Goal: Communication & Community: Share content

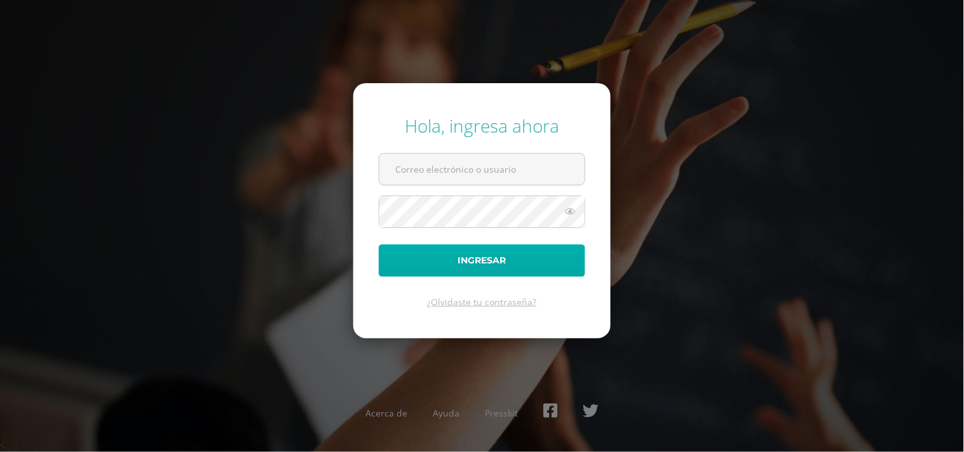
type input "[EMAIL_ADDRESS][DOMAIN_NAME]"
click at [519, 262] on button "Ingresar" at bounding box center [482, 261] width 207 height 32
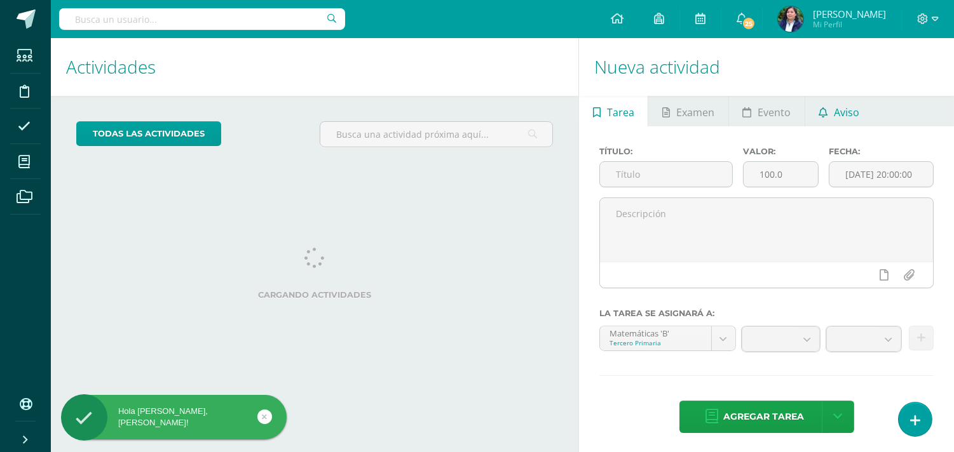
click at [868, 106] on link "Aviso" at bounding box center [839, 111] width 68 height 31
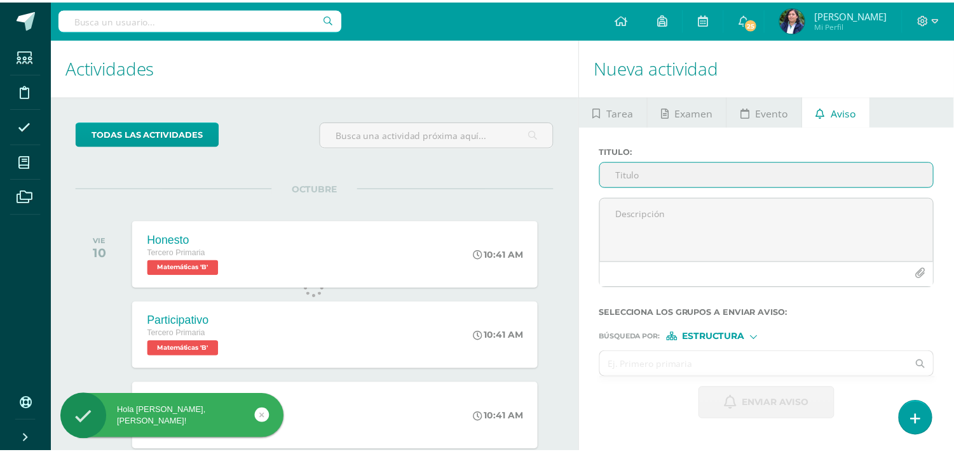
scroll to position [126, 0]
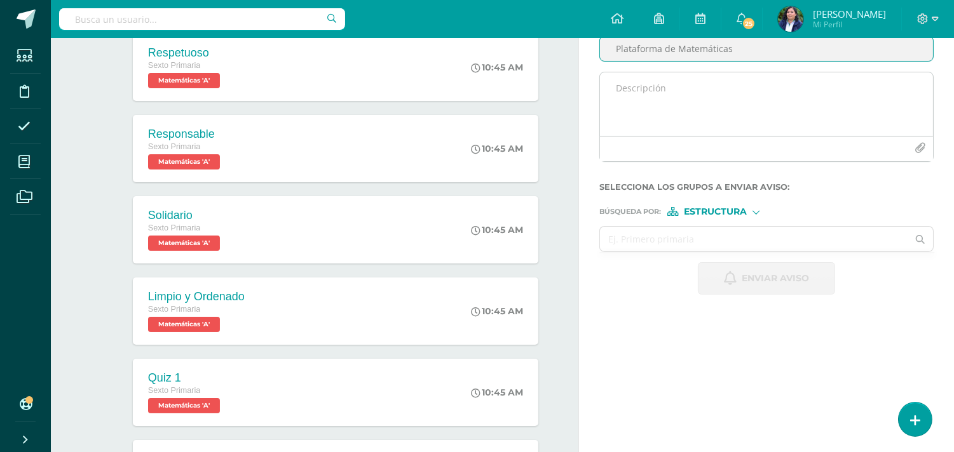
type input "Plataforma de Matemáticas"
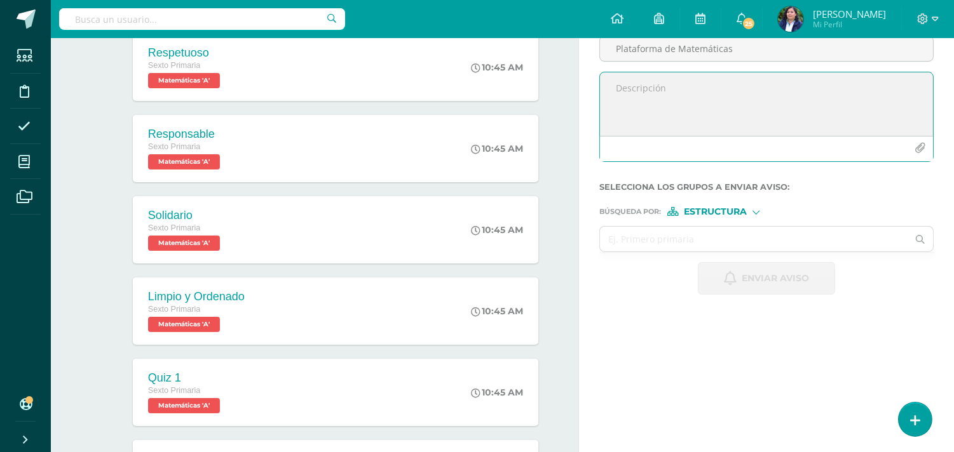
click at [633, 90] on textarea at bounding box center [766, 104] width 333 height 64
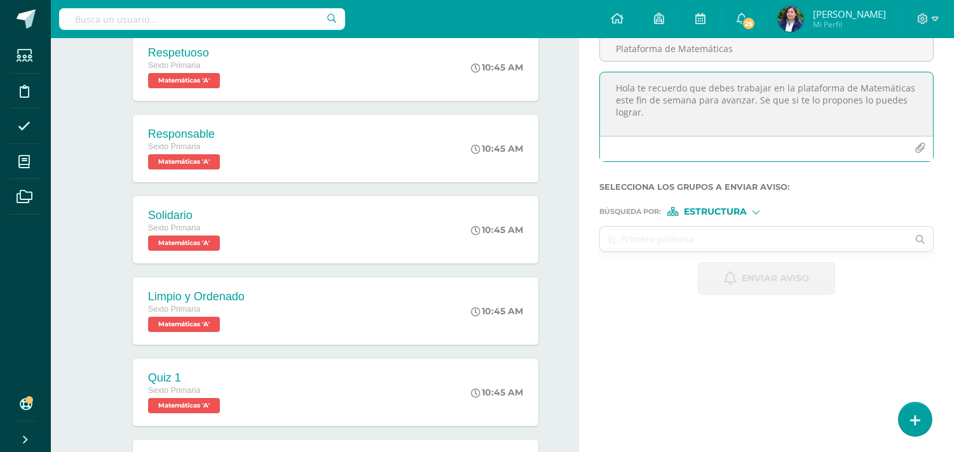
click at [749, 100] on textarea "Hola te recuerdo que debes trabajar en la plataforma de Matemáticas este fin de…" at bounding box center [766, 104] width 333 height 64
click at [750, 111] on textarea "Hola te recuerdo que debes trabajar en la plataforma de Matemáticas este fin de…" at bounding box center [766, 104] width 333 height 64
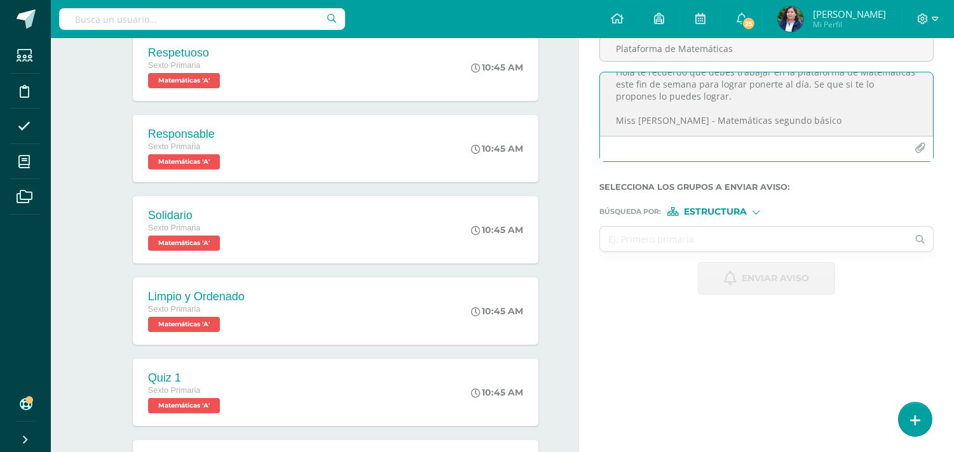
scroll to position [27, 0]
type textarea "Hola te recuerdo que debes trabajar en la plataforma de Matemáticas este fin de…"
click at [742, 214] on span "Estructura" at bounding box center [715, 211] width 63 height 7
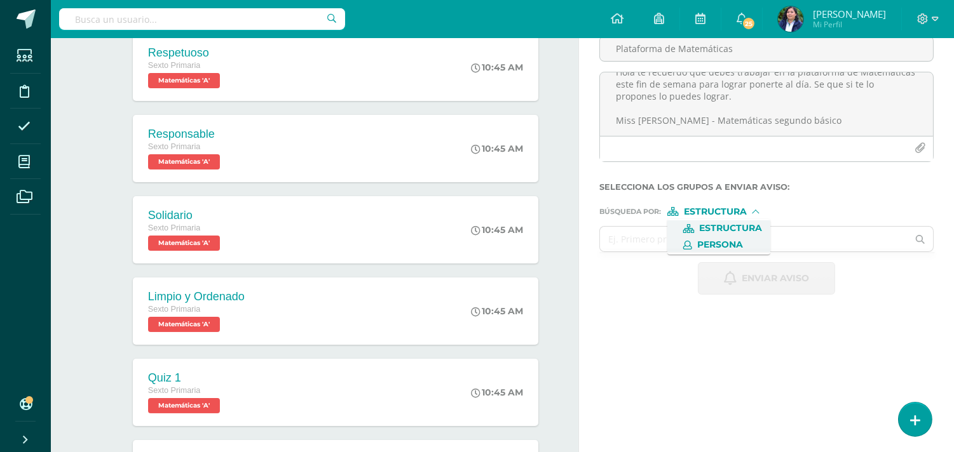
click at [733, 248] on span "Persona" at bounding box center [720, 245] width 46 height 7
click at [687, 245] on input "text" at bounding box center [754, 239] width 308 height 25
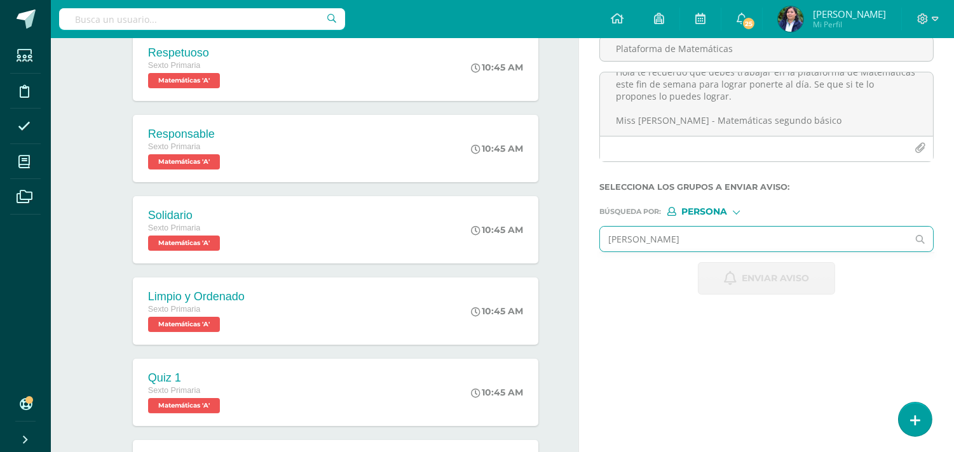
type input "juan diego"
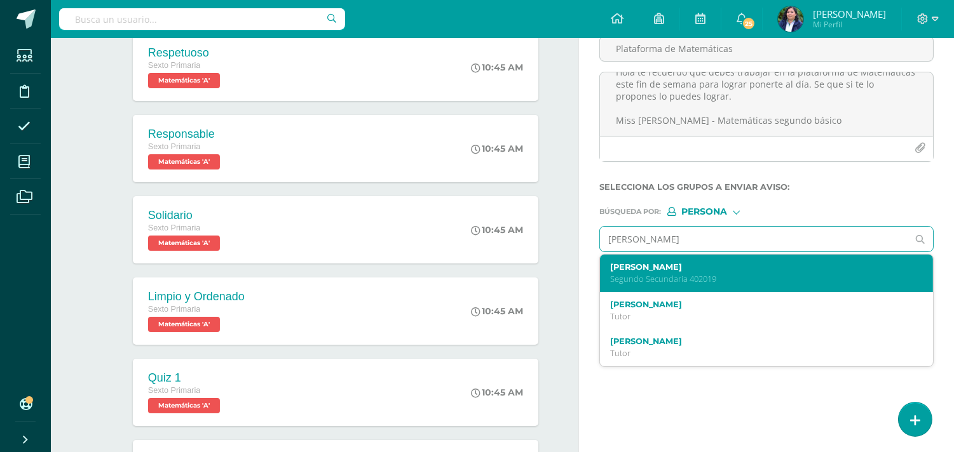
click at [689, 269] on label "Juan Diego Bautista Santos" at bounding box center [759, 267] width 299 height 10
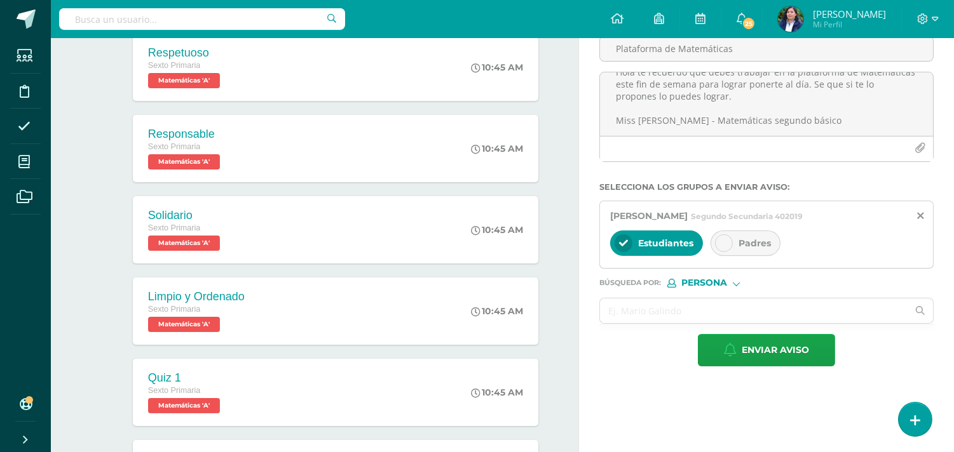
click at [727, 248] on icon at bounding box center [723, 243] width 9 height 9
click at [650, 307] on input "text" at bounding box center [754, 311] width 308 height 25
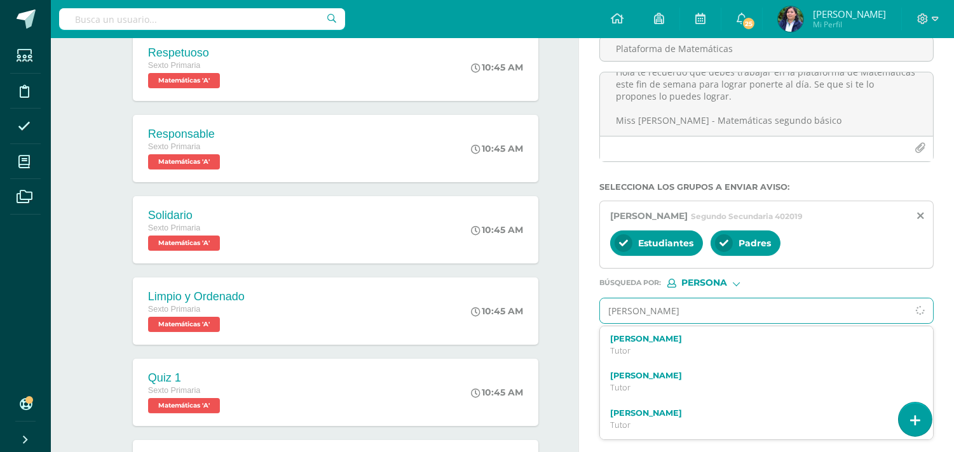
type input "carlos ba"
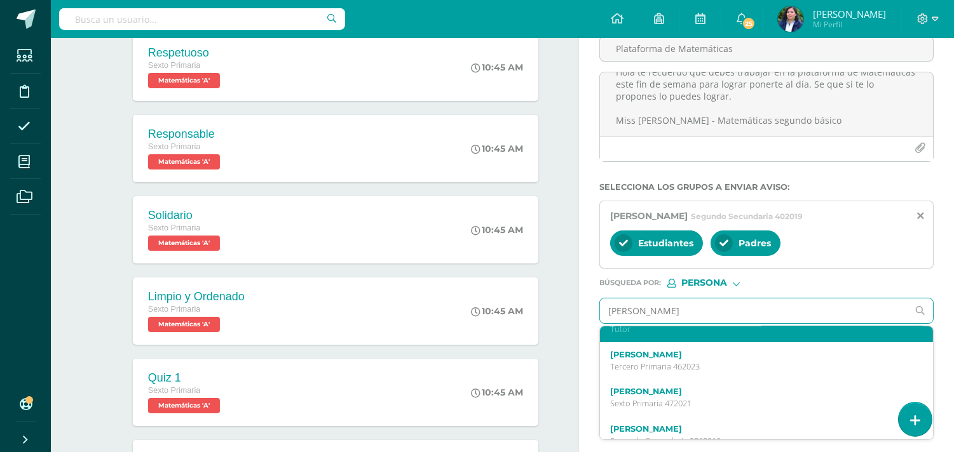
scroll to position [353, 0]
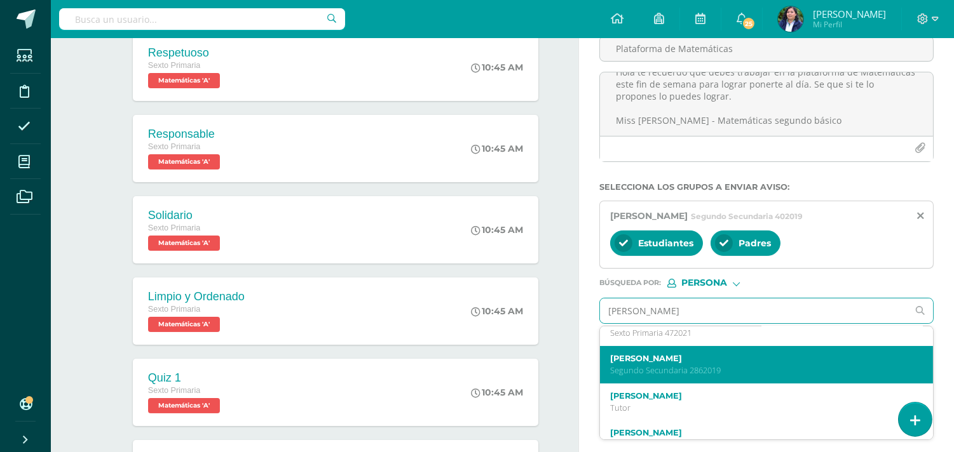
click at [709, 367] on div "Carlos Raúl Balañá Roca Segundo Secundaria 2862019" at bounding box center [759, 365] width 299 height 22
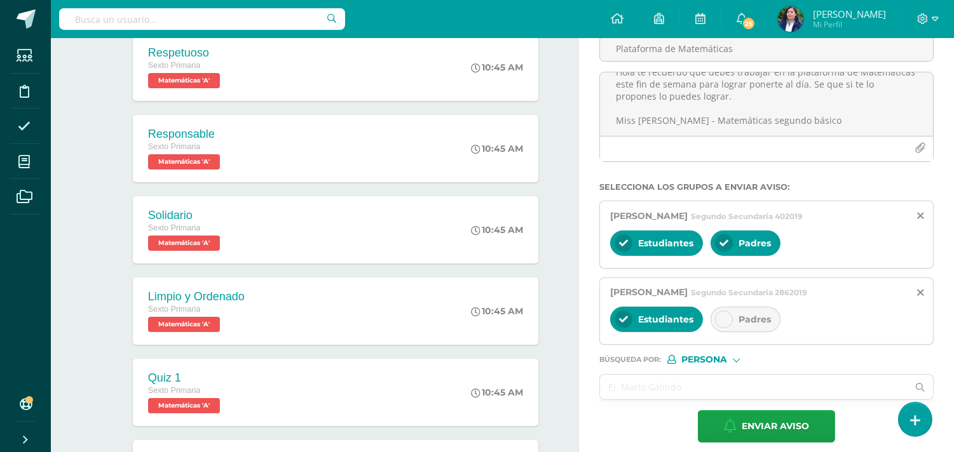
scroll to position [0, 0]
click at [728, 316] on icon at bounding box center [723, 319] width 9 height 9
click at [636, 380] on input "text" at bounding box center [754, 387] width 308 height 25
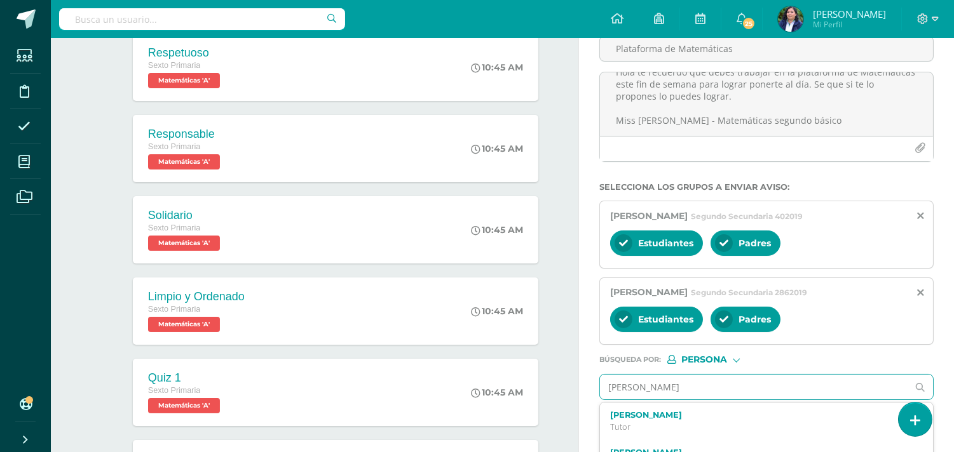
type input "frede"
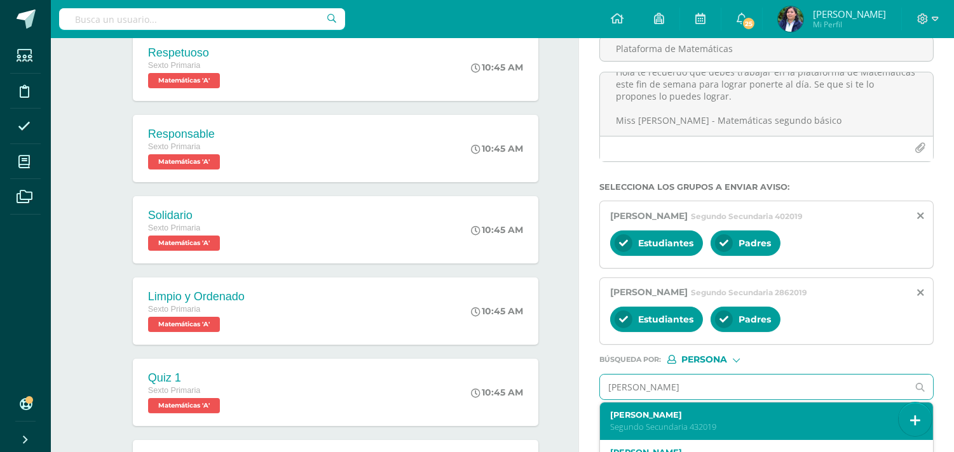
click at [706, 426] on p "Segundo Secundaria 432019" at bounding box center [759, 427] width 299 height 11
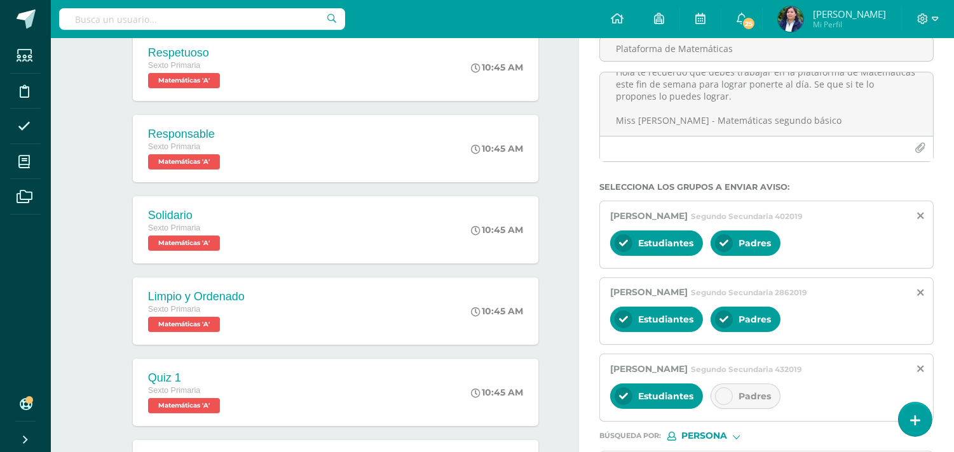
click at [723, 397] on icon at bounding box center [723, 396] width 9 height 9
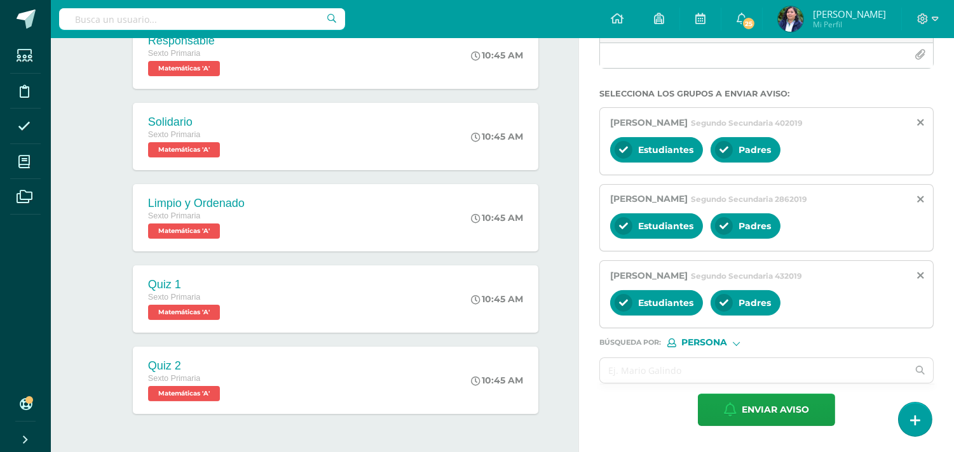
scroll to position [261, 0]
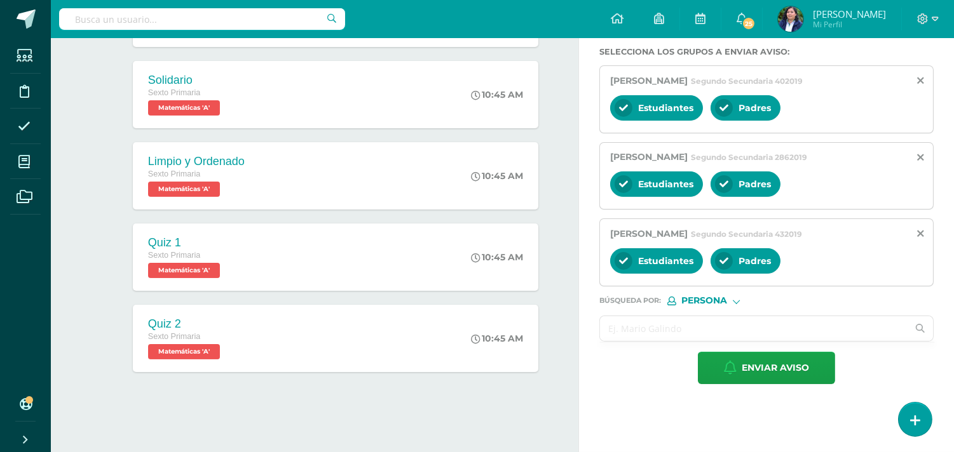
click at [669, 318] on input "text" at bounding box center [754, 328] width 308 height 25
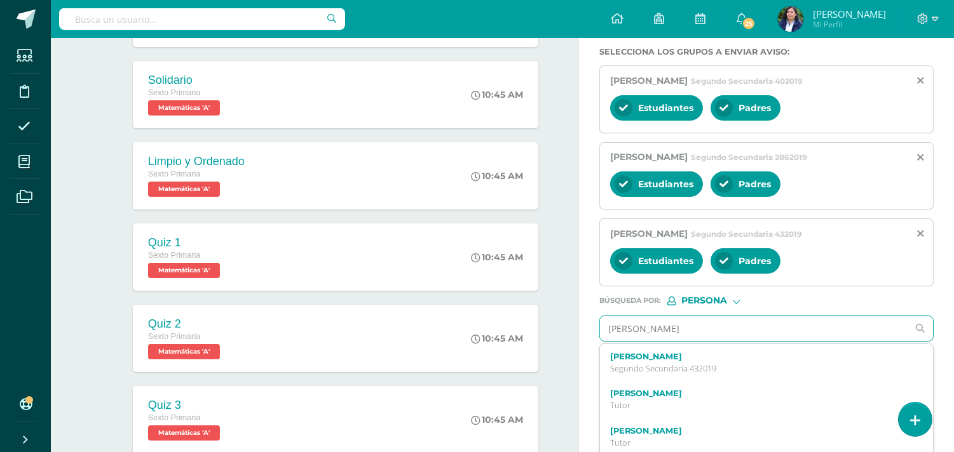
type input "emily ca"
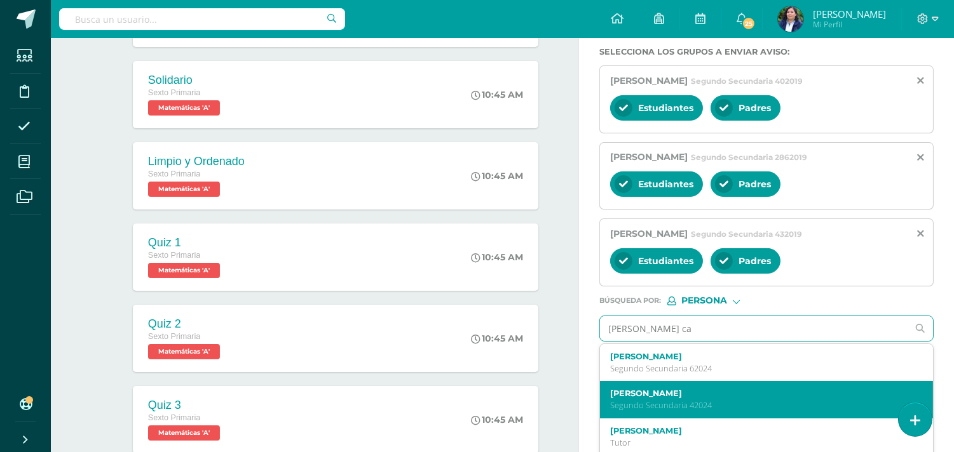
click at [685, 405] on p "Segundo Secundaria 42024" at bounding box center [759, 405] width 299 height 11
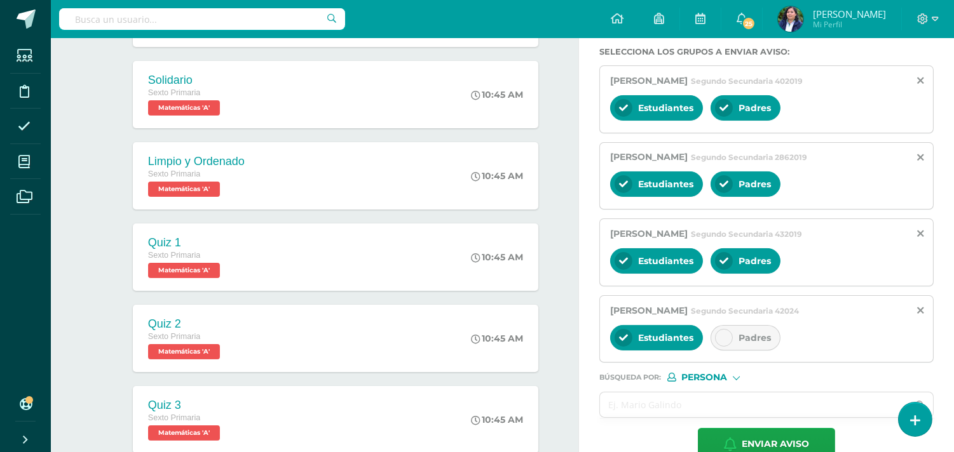
click at [731, 341] on div at bounding box center [724, 338] width 18 height 18
click at [657, 407] on input "text" at bounding box center [754, 405] width 308 height 25
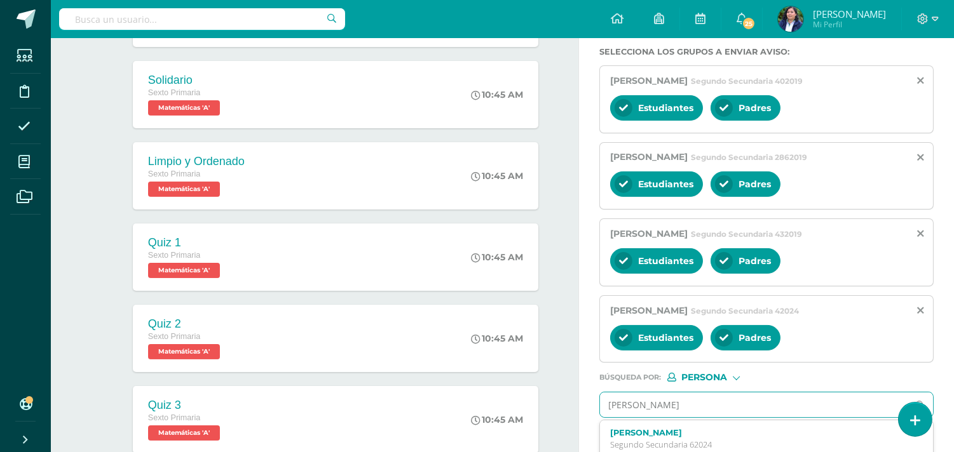
type input "justin mendez"
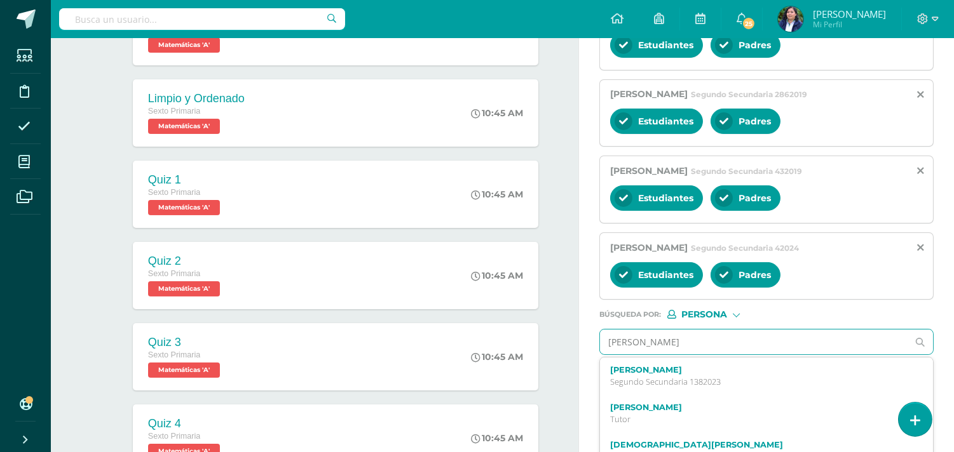
scroll to position [332, 0]
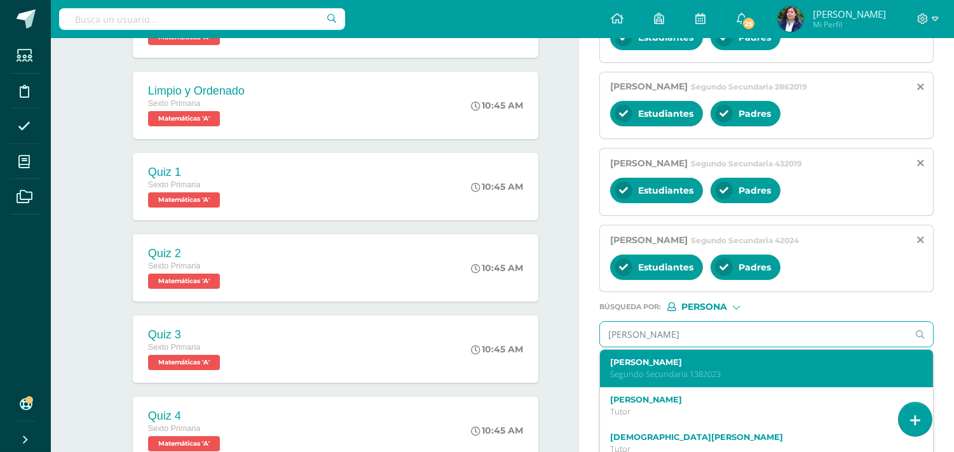
click at [706, 380] on p "Segundo Secundaria 1382023" at bounding box center [759, 374] width 299 height 11
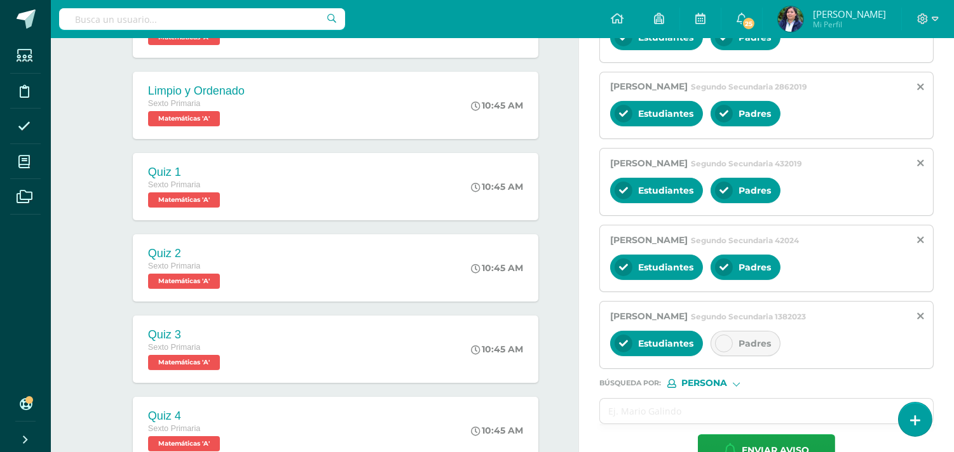
click at [732, 339] on div "Padres" at bounding box center [746, 343] width 70 height 25
click at [634, 421] on input "text" at bounding box center [754, 411] width 308 height 25
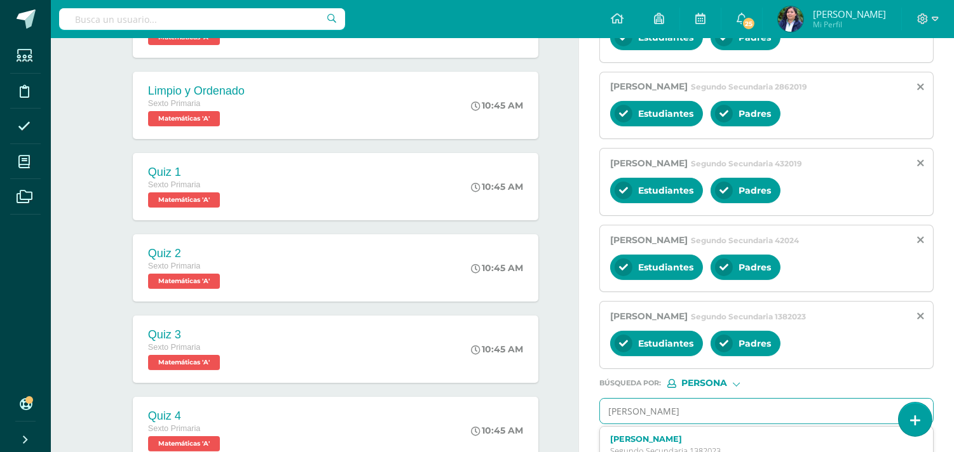
type input "maria Barahona"
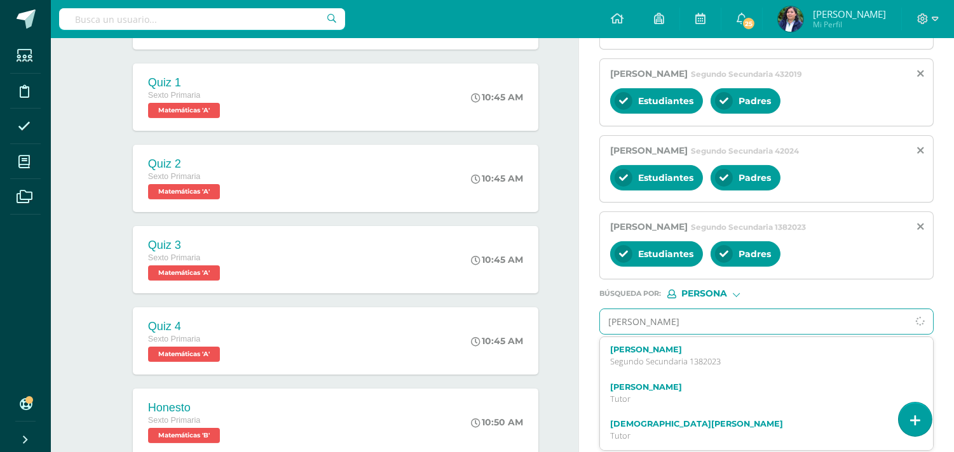
scroll to position [543, 0]
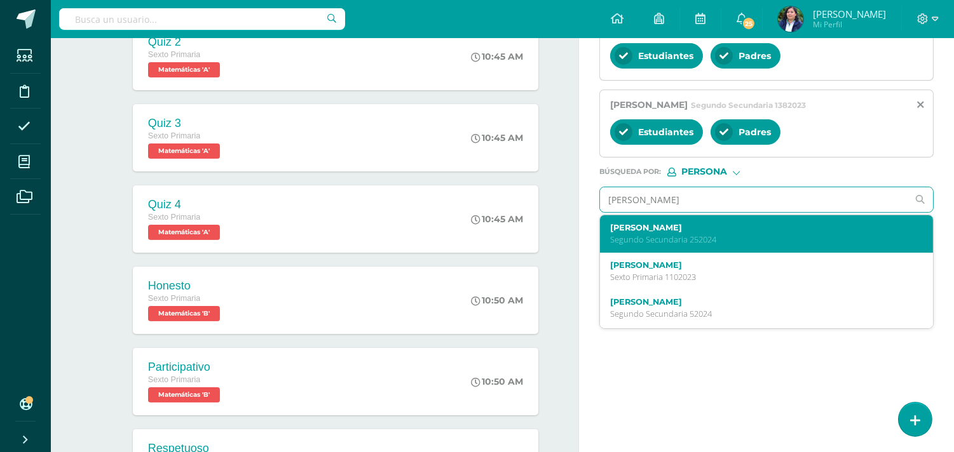
click at [719, 231] on label "María Isabel Barahona Yee" at bounding box center [759, 228] width 299 height 10
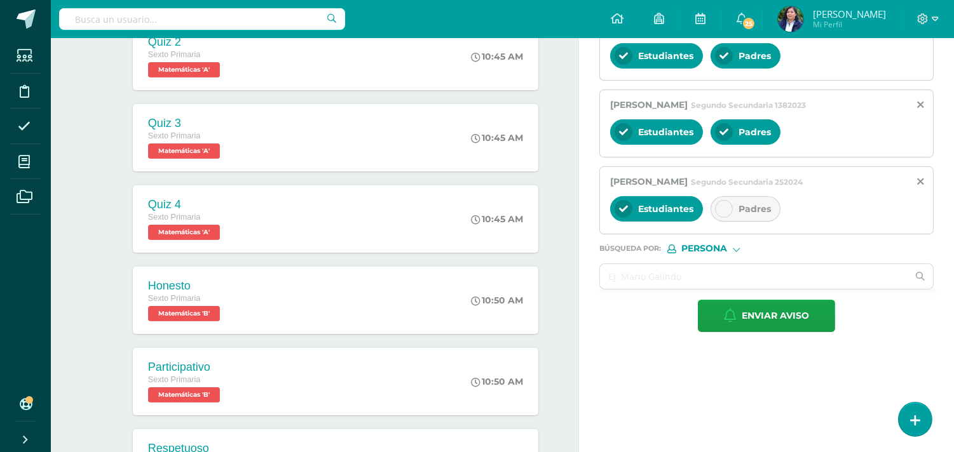
click at [733, 215] on div "Padres" at bounding box center [746, 208] width 70 height 25
click at [617, 276] on input "text" at bounding box center [754, 276] width 308 height 25
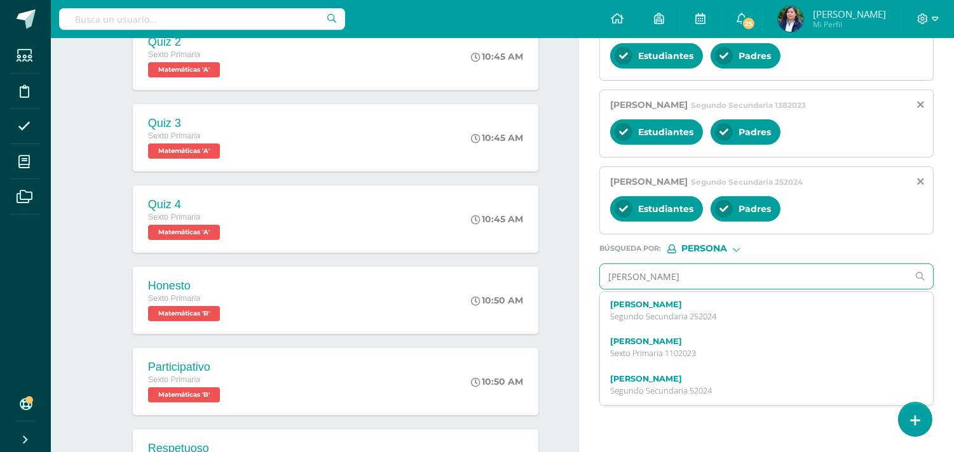
type input "Josep"
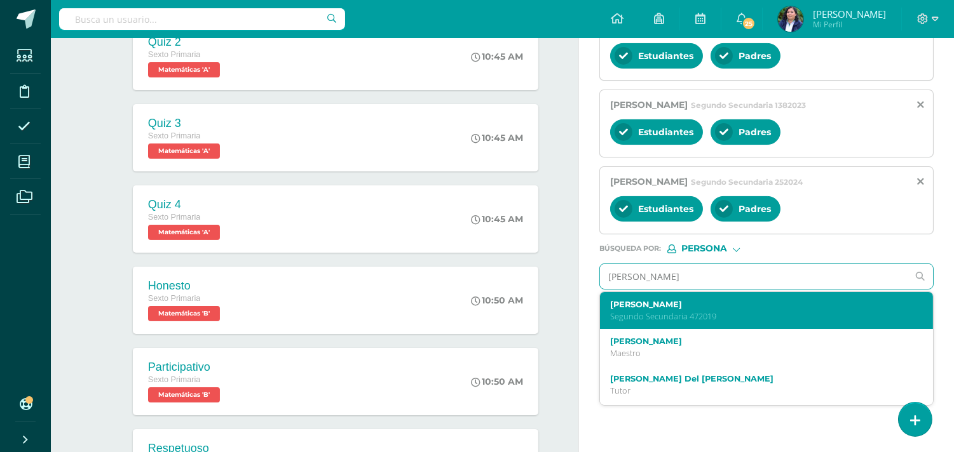
click at [661, 307] on label "Joseph Fernando Lancerio Padilla" at bounding box center [759, 305] width 299 height 10
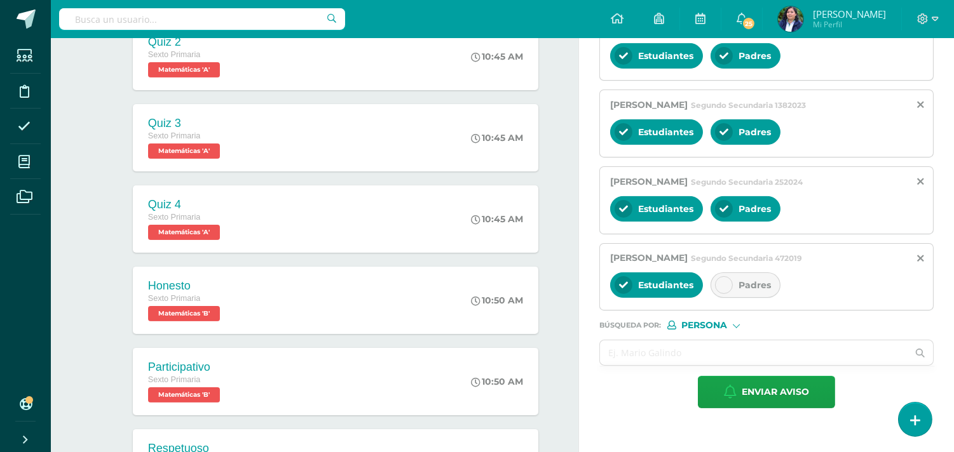
click at [725, 290] on icon at bounding box center [723, 285] width 9 height 9
click at [616, 341] on div at bounding box center [766, 353] width 334 height 26
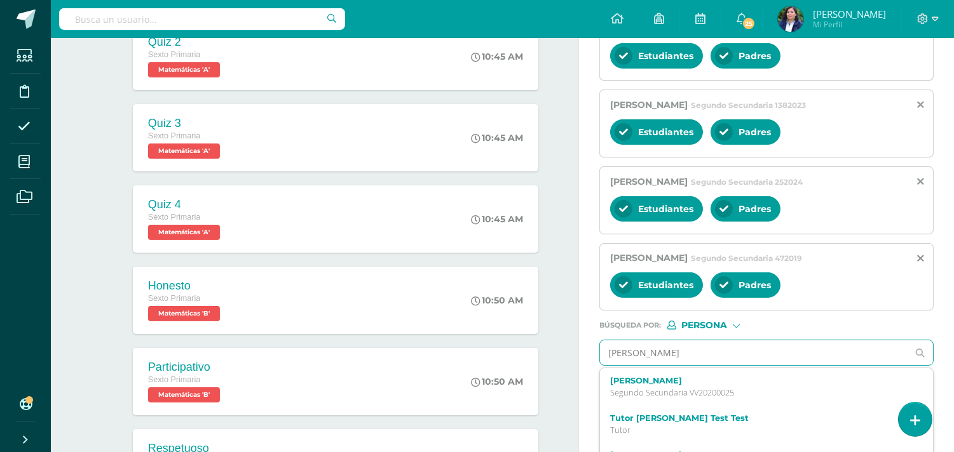
type input "Esteban Casaso"
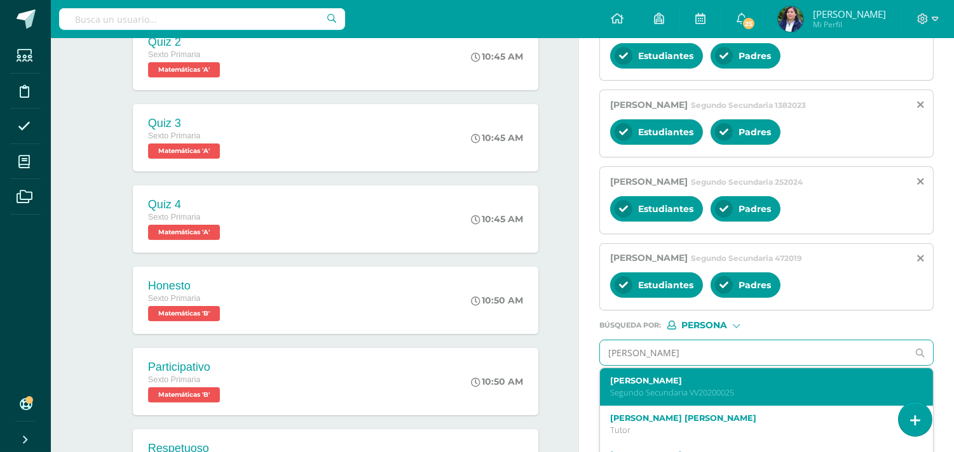
click at [722, 389] on div "Esteban Rodrigo Casasola Donis Segundo Secundaria VV20200025" at bounding box center [759, 387] width 299 height 22
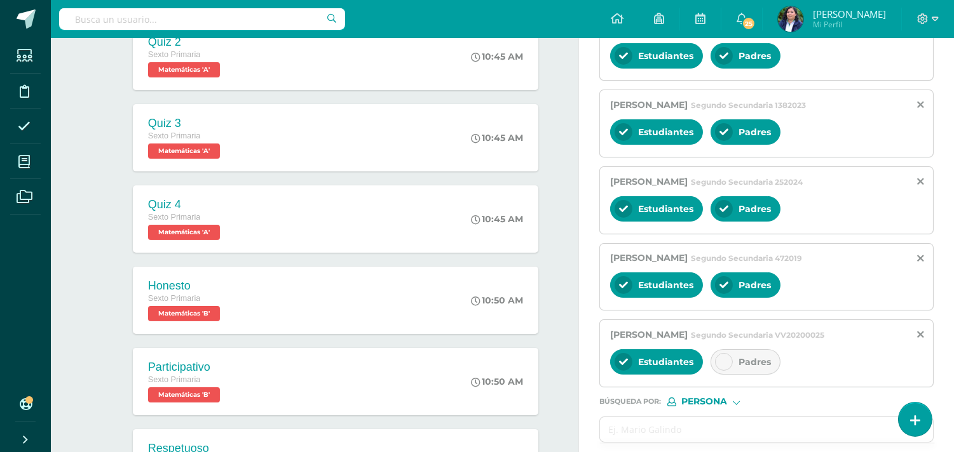
click at [741, 358] on div "Padres" at bounding box center [746, 362] width 70 height 25
click at [624, 436] on input "text" at bounding box center [754, 430] width 308 height 25
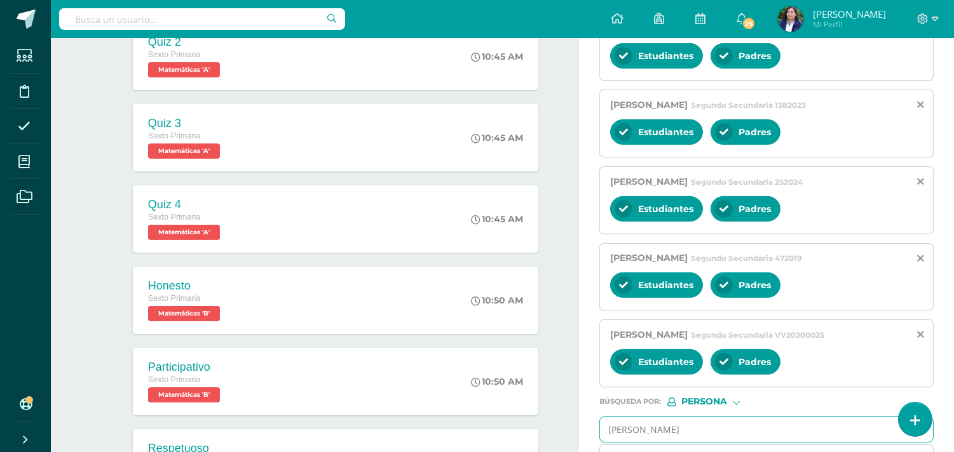
type input "Sebastian cruz"
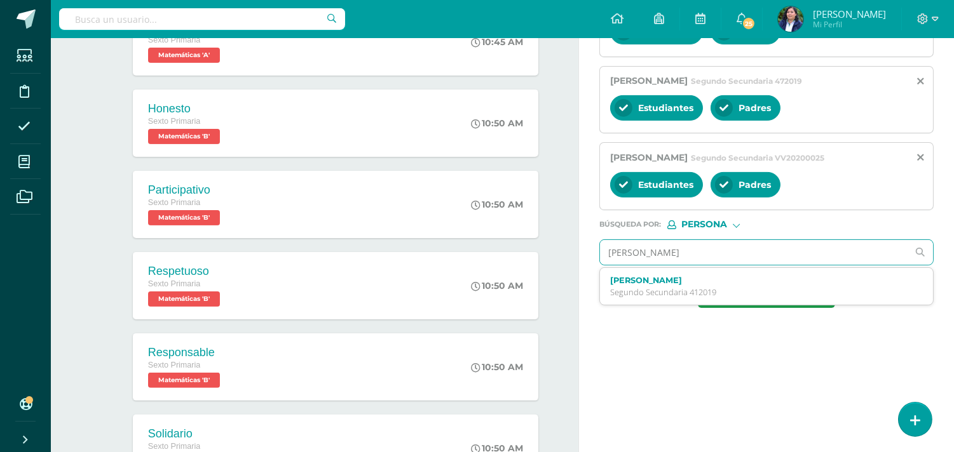
scroll to position [755, 0]
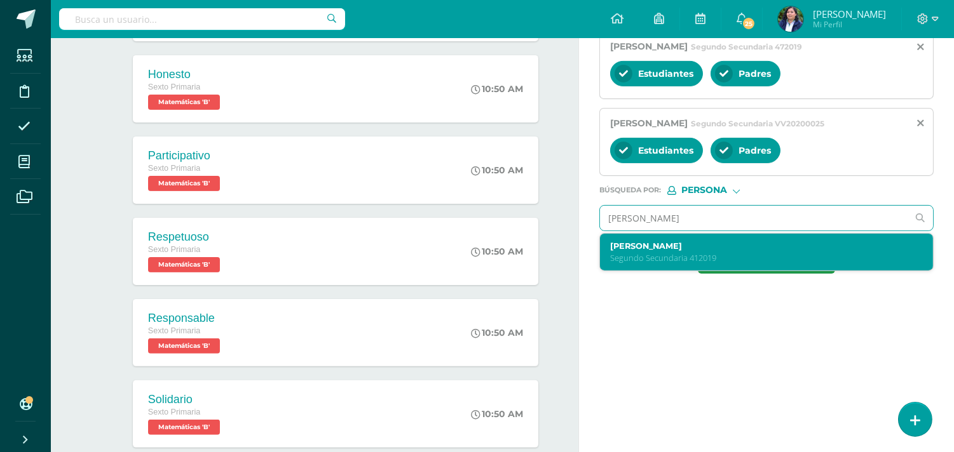
click at [718, 262] on p "Segundo Secundaria 412019" at bounding box center [759, 258] width 299 height 11
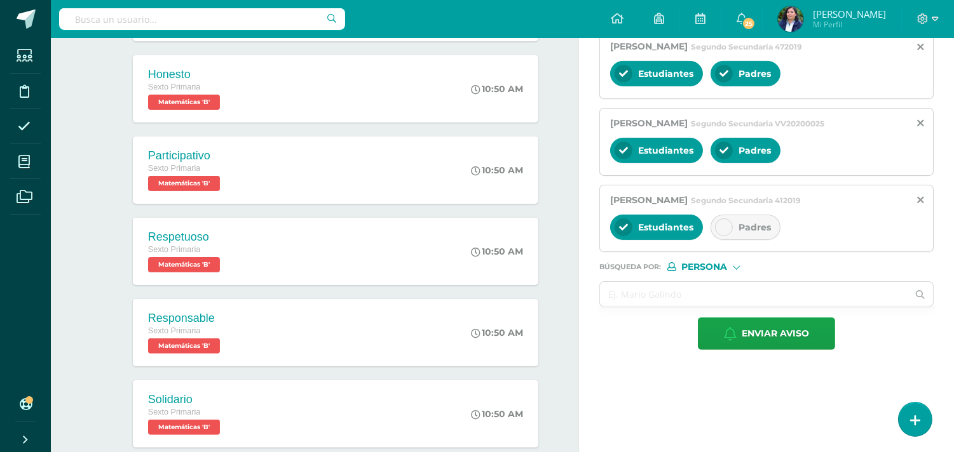
click at [746, 229] on span "Padres" at bounding box center [754, 227] width 32 height 11
click at [649, 303] on input "text" at bounding box center [754, 294] width 308 height 25
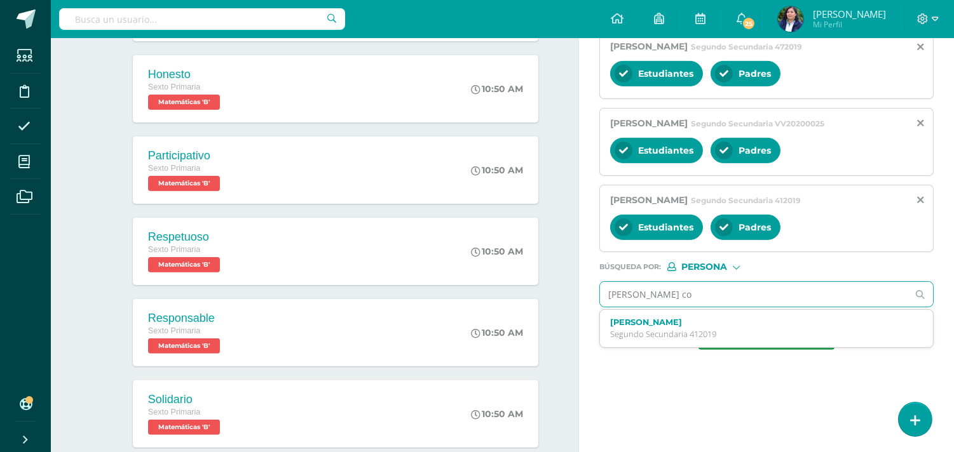
type input "gael con"
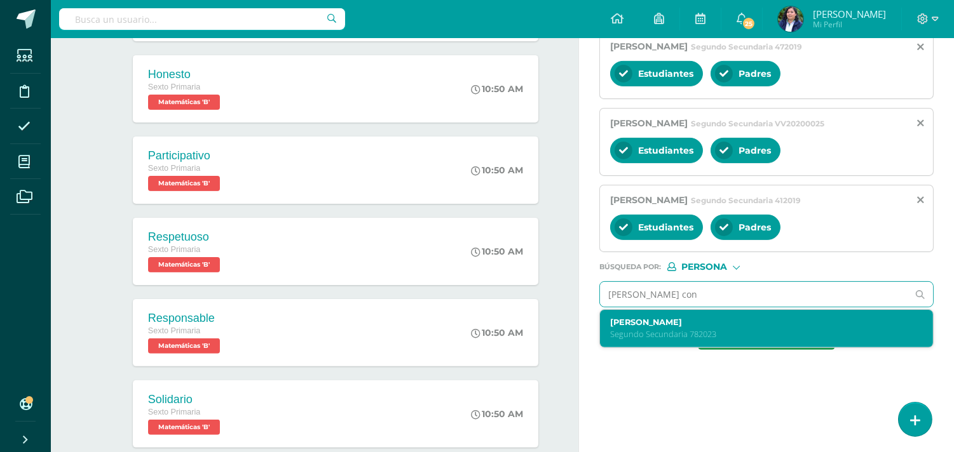
click at [660, 333] on p "Segundo Secundaria 782023" at bounding box center [759, 334] width 299 height 11
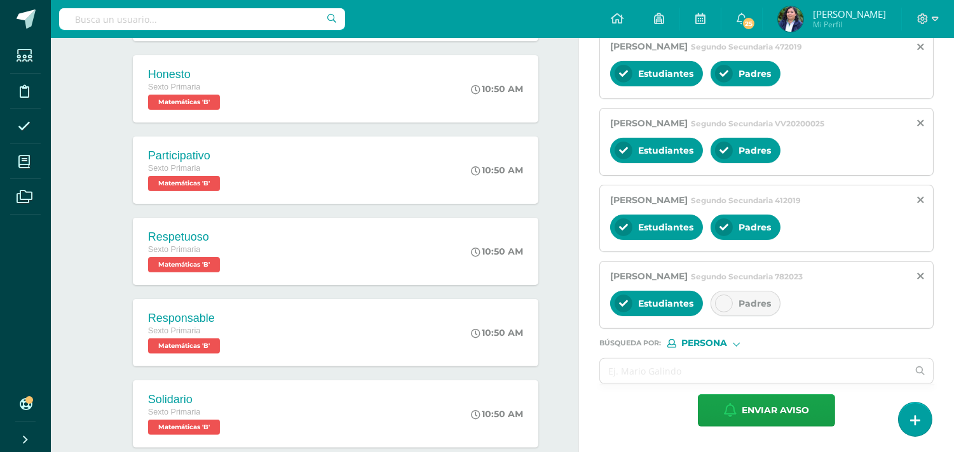
click at [739, 300] on span "Padres" at bounding box center [754, 303] width 32 height 11
click at [626, 376] on input "text" at bounding box center [754, 371] width 308 height 25
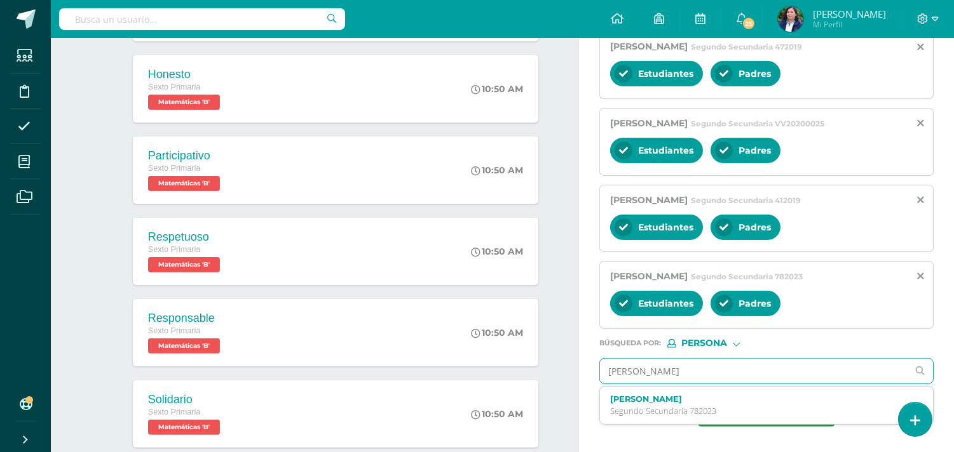
type input "Fernanda"
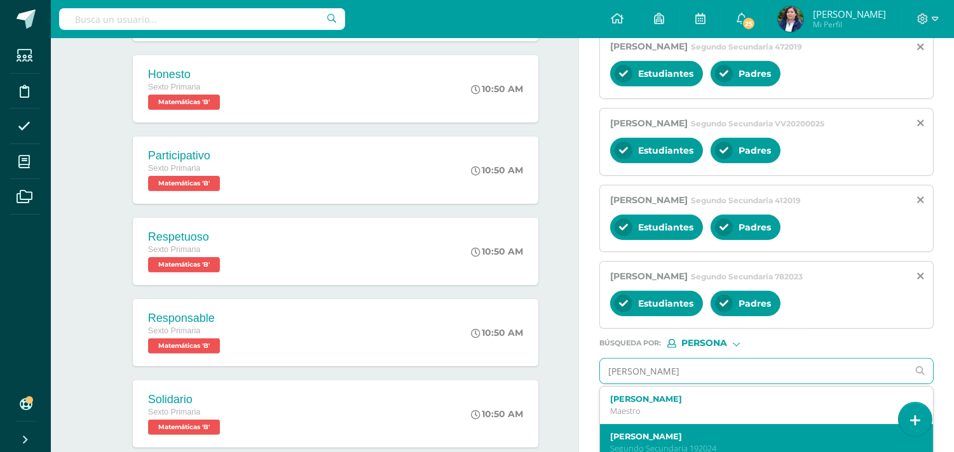
click at [716, 439] on label "Fernanda Gabriela Archila Velázquez" at bounding box center [759, 437] width 299 height 10
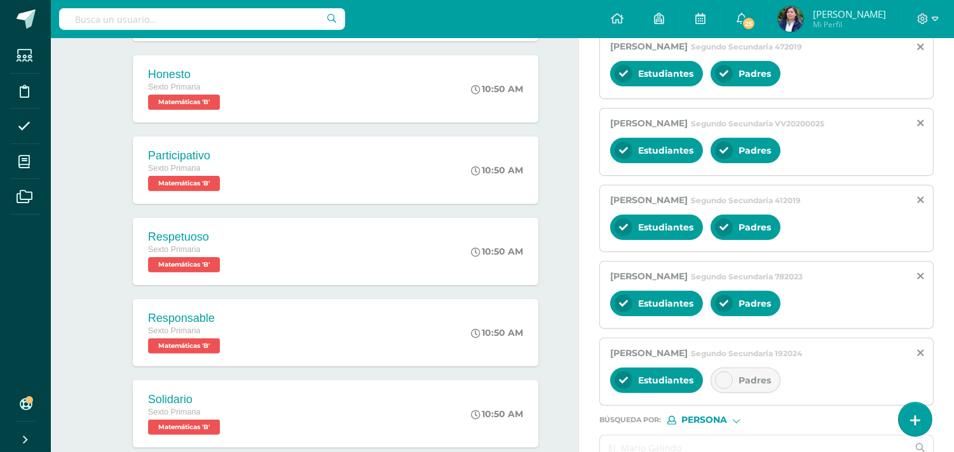
click at [740, 379] on span "Padres" at bounding box center [754, 380] width 32 height 11
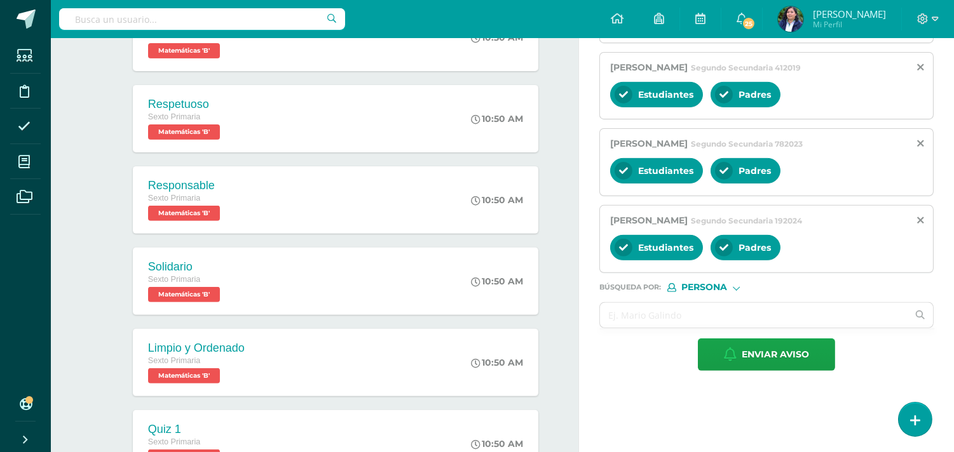
scroll to position [967, 0]
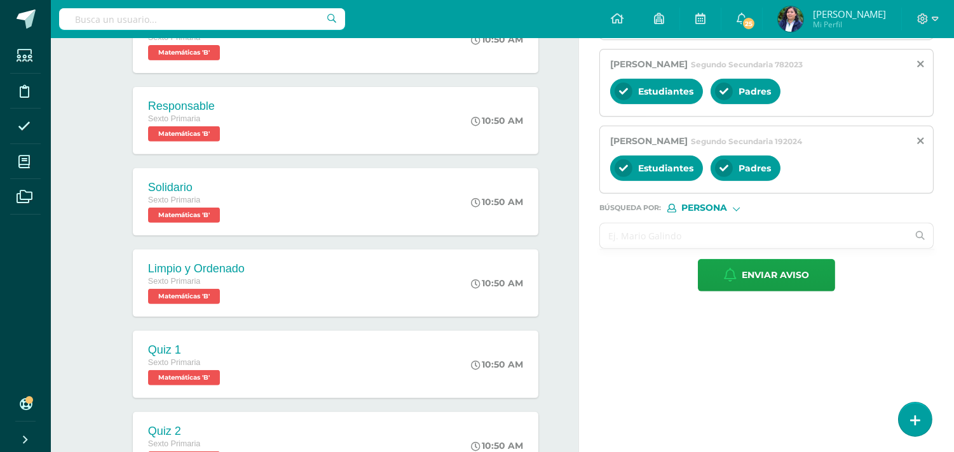
click at [636, 235] on input "text" at bounding box center [754, 236] width 308 height 25
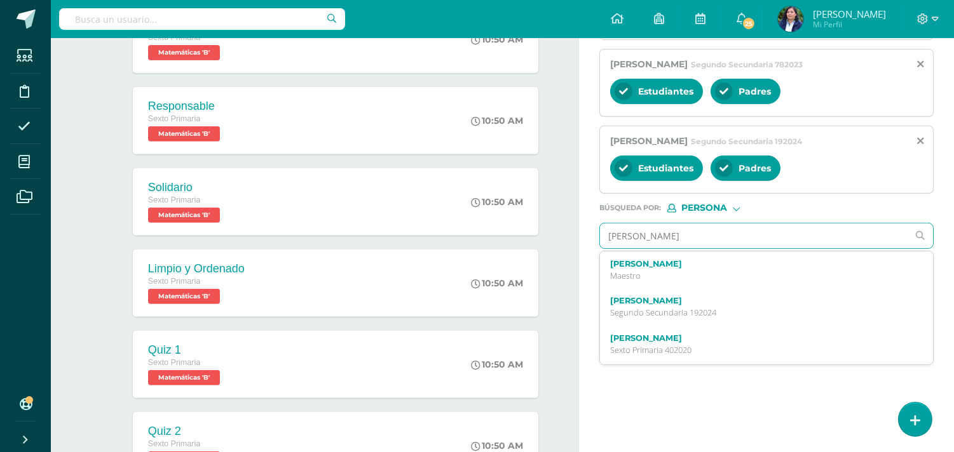
type input "melanie lu"
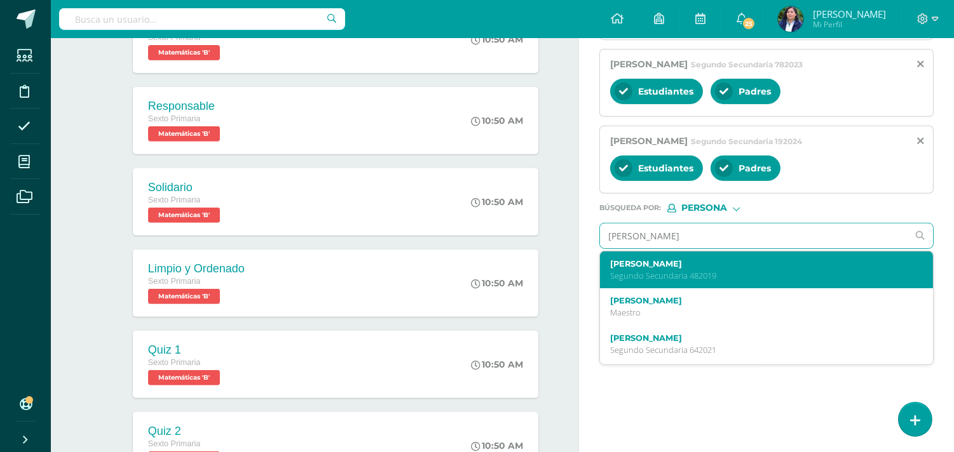
click at [688, 276] on p "Segundo Secundaria 482019" at bounding box center [759, 276] width 299 height 11
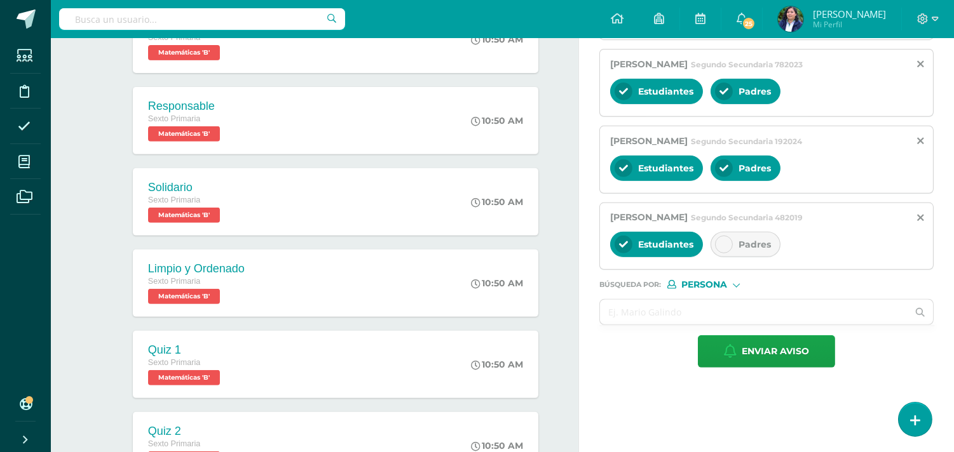
click at [723, 253] on div at bounding box center [724, 245] width 18 height 18
click at [641, 320] on input "text" at bounding box center [754, 312] width 308 height 25
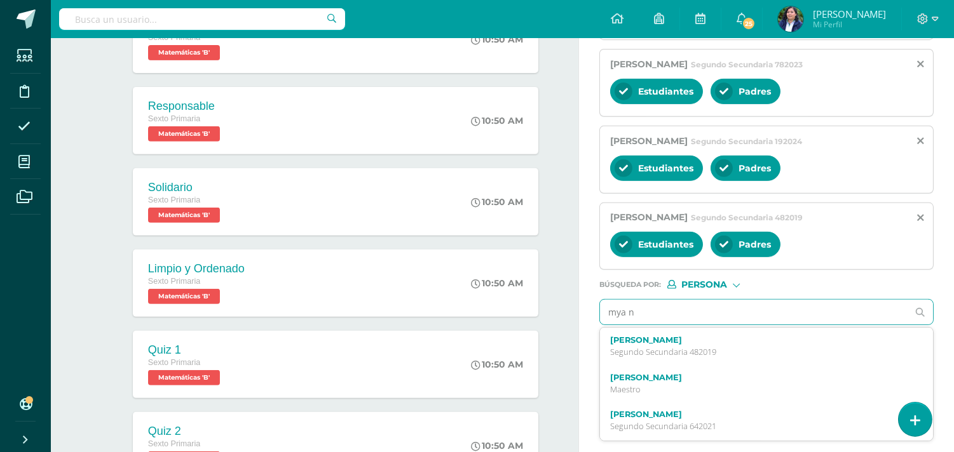
type input "mya no"
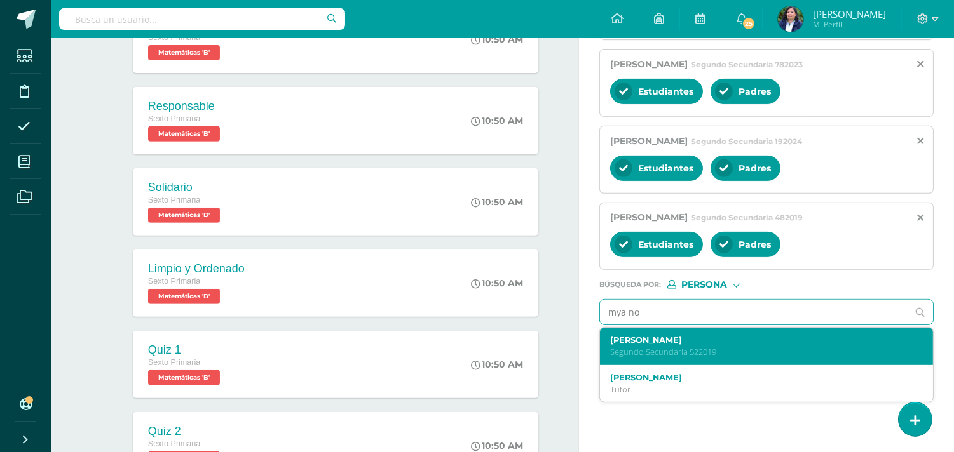
click at [658, 343] on label "Mya Izabella Noriega Guzmán" at bounding box center [759, 341] width 299 height 10
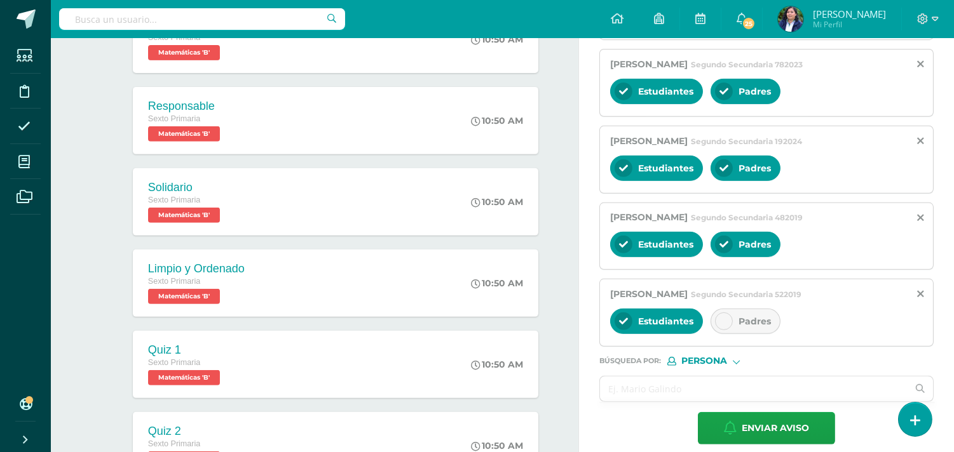
click at [737, 320] on div "Padres" at bounding box center [746, 321] width 70 height 25
click at [621, 401] on input "text" at bounding box center [754, 389] width 308 height 25
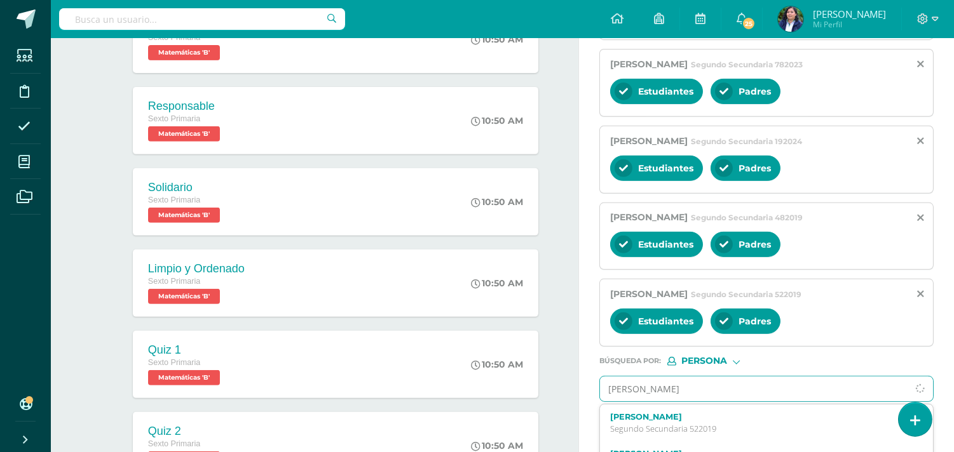
type input "Jose muño"
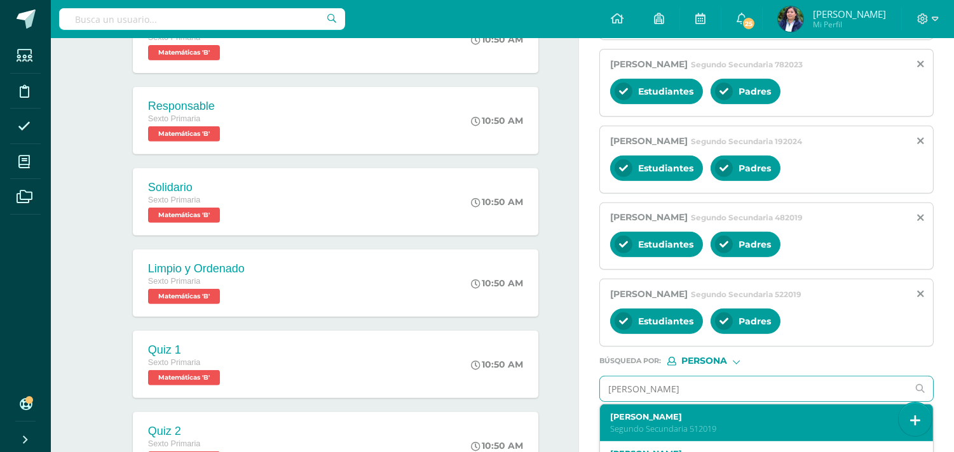
click at [684, 422] on label "José Antonio Muñoz Paz" at bounding box center [759, 417] width 299 height 10
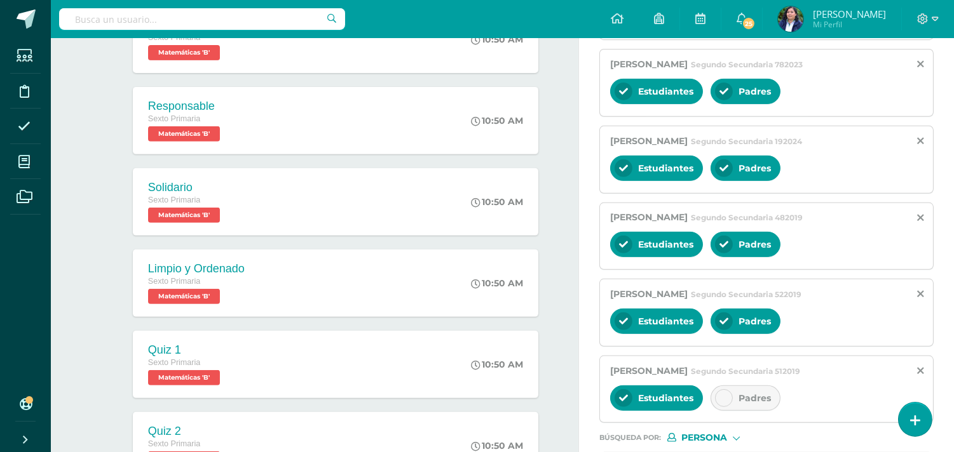
click at [735, 399] on div "Padres" at bounding box center [746, 398] width 70 height 25
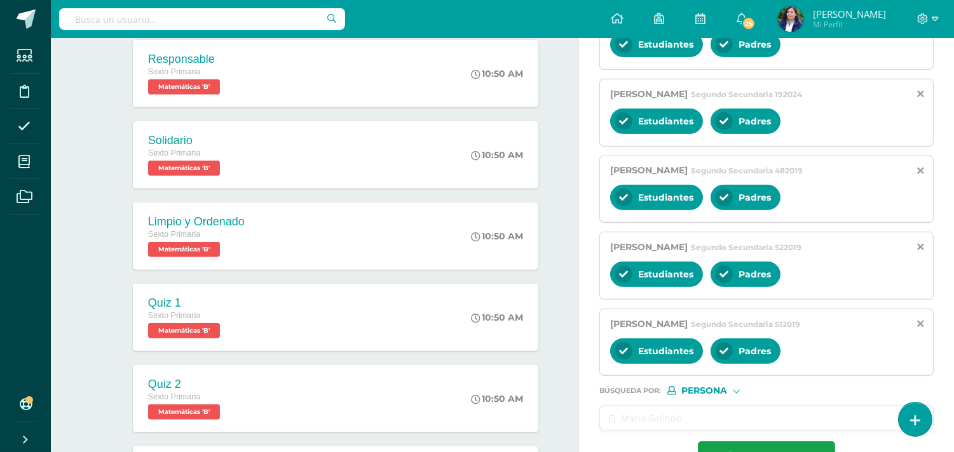
scroll to position [1249, 0]
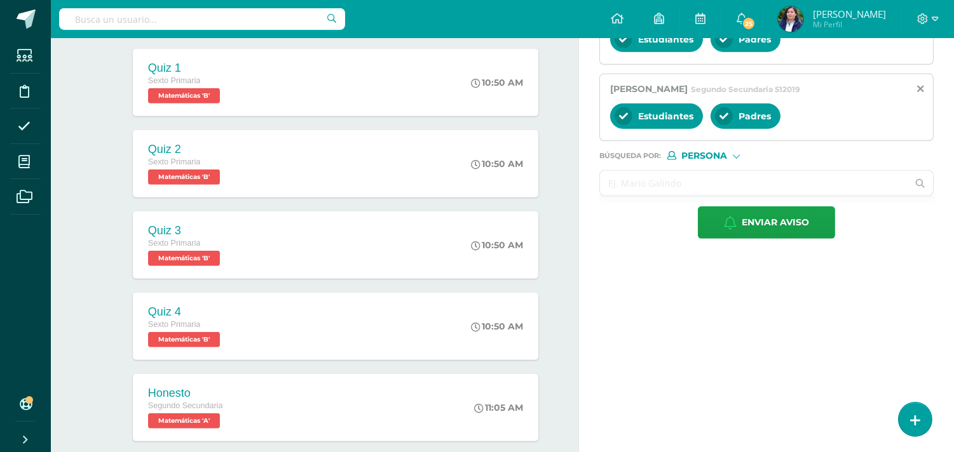
click at [643, 182] on input "text" at bounding box center [754, 183] width 308 height 25
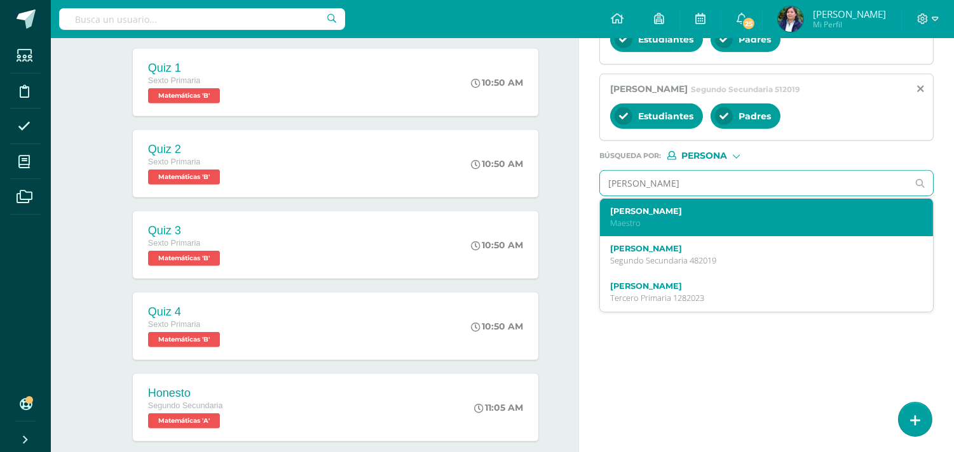
type input "Daniela najar"
click at [731, 221] on div "Daniela Giselle Najarro Cabrera Segundo Secundaria 642021" at bounding box center [759, 218] width 299 height 22
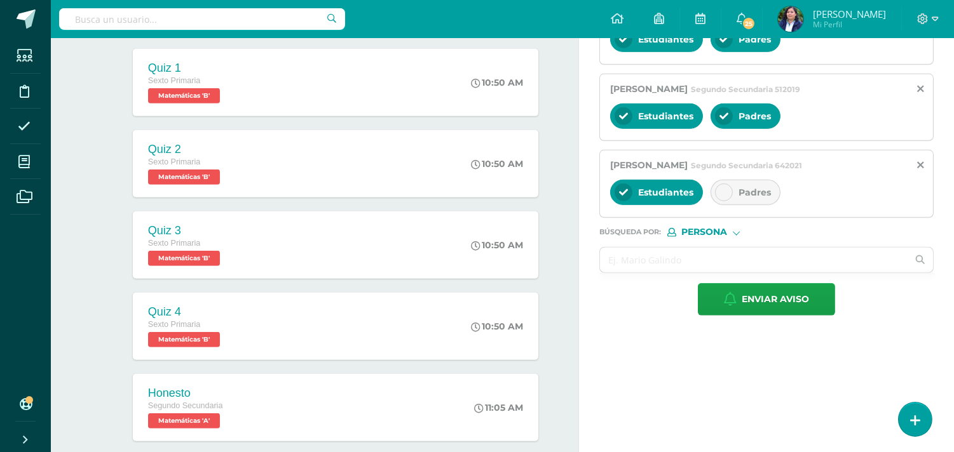
click at [757, 198] on span "Padres" at bounding box center [754, 192] width 32 height 11
click at [650, 258] on input "text" at bounding box center [754, 260] width 308 height 25
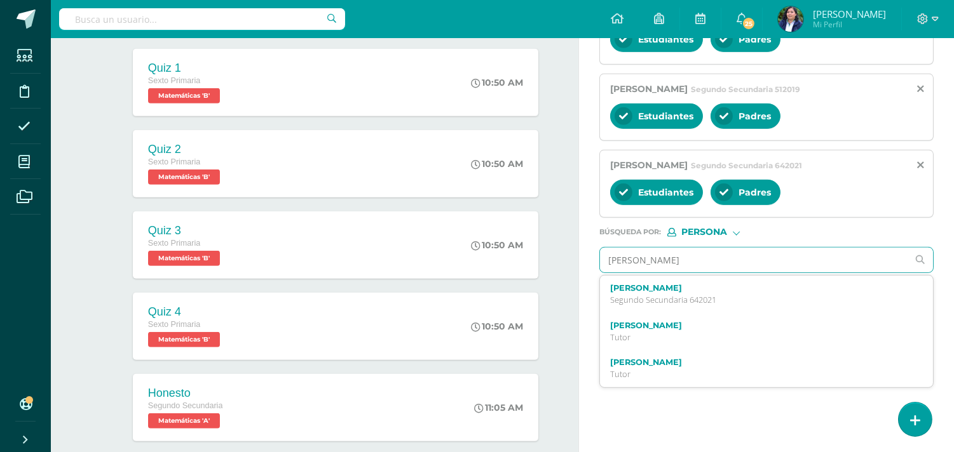
type input "marissa"
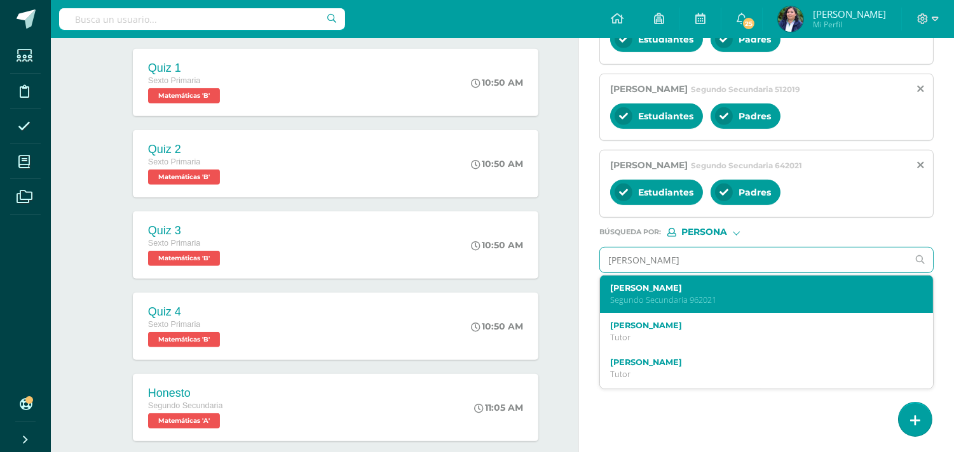
click at [712, 293] on label "Marissa Alejandra Rüttimann Orozco" at bounding box center [759, 288] width 299 height 10
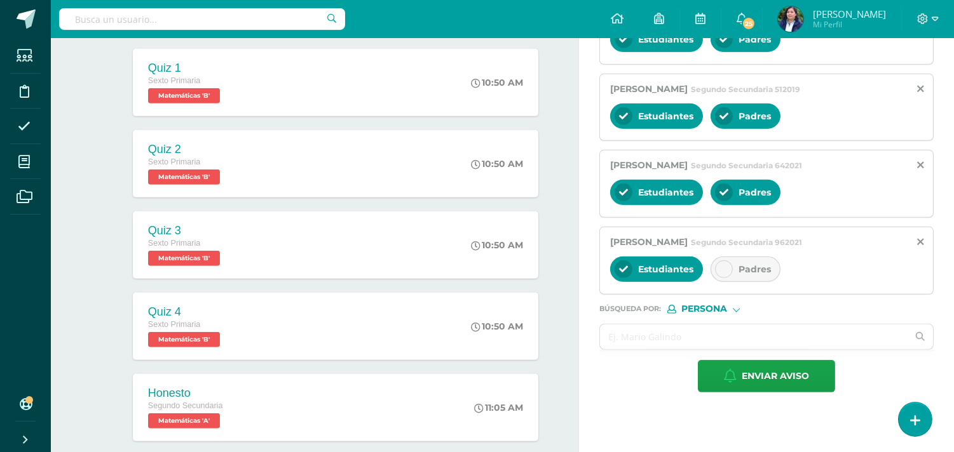
click at [727, 274] on icon at bounding box center [723, 269] width 9 height 9
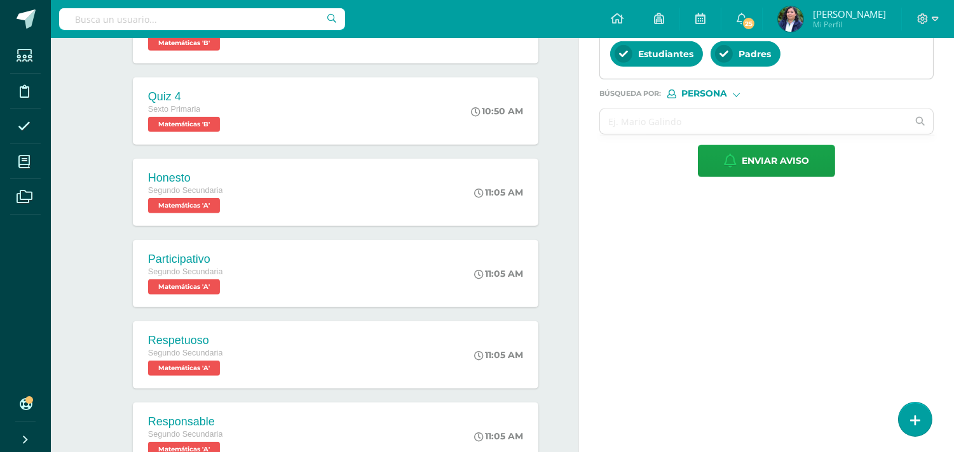
scroll to position [1483, 0]
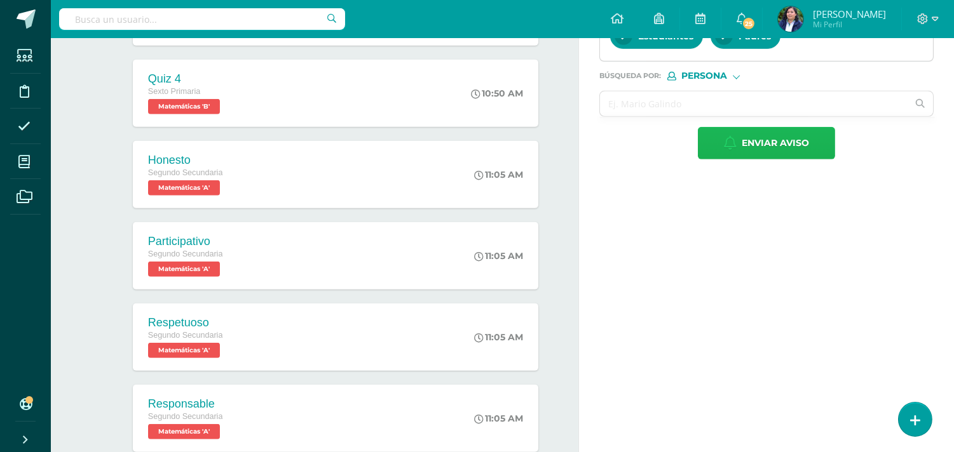
click at [766, 158] on span "Enviar aviso" at bounding box center [775, 143] width 67 height 31
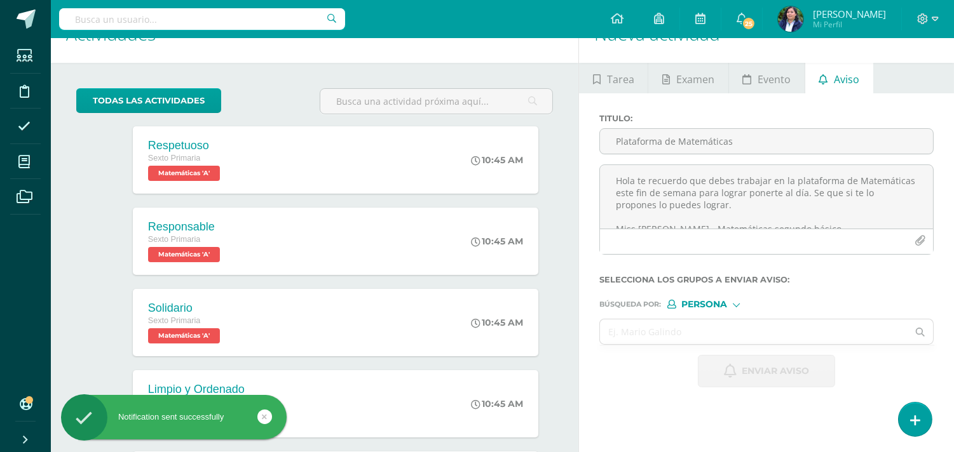
scroll to position [0, 0]
